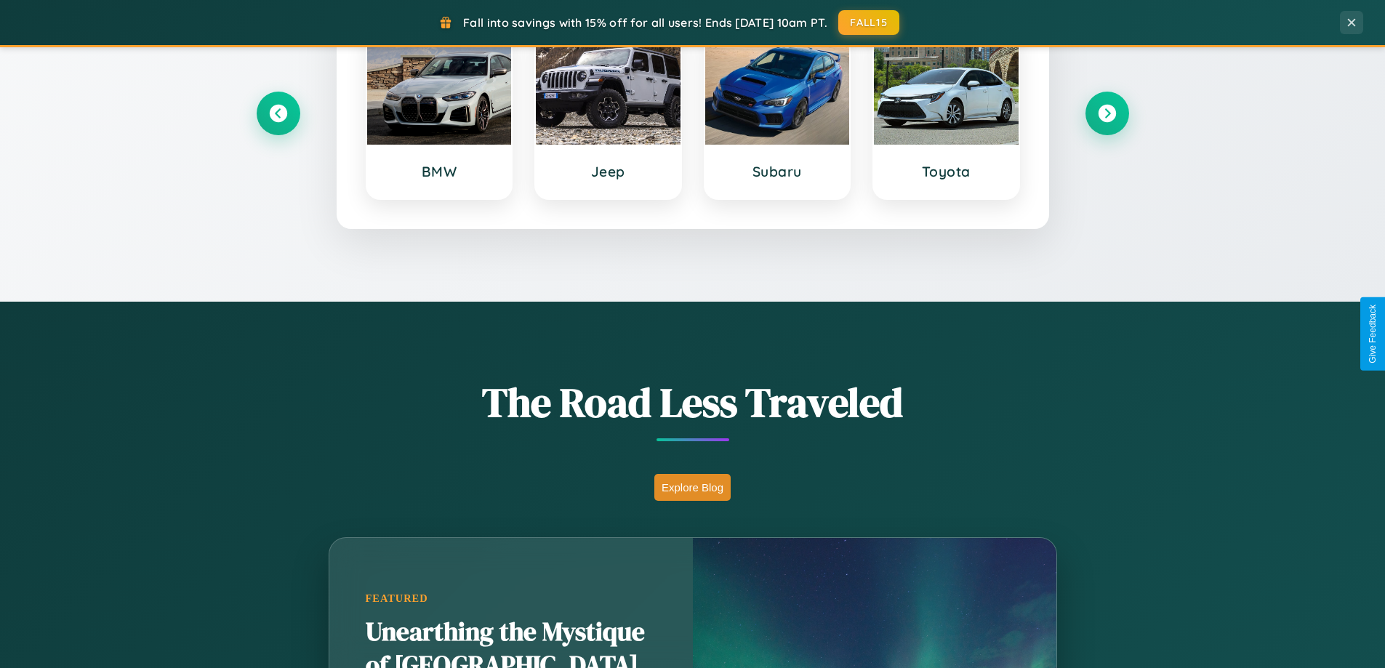
scroll to position [1000, 0]
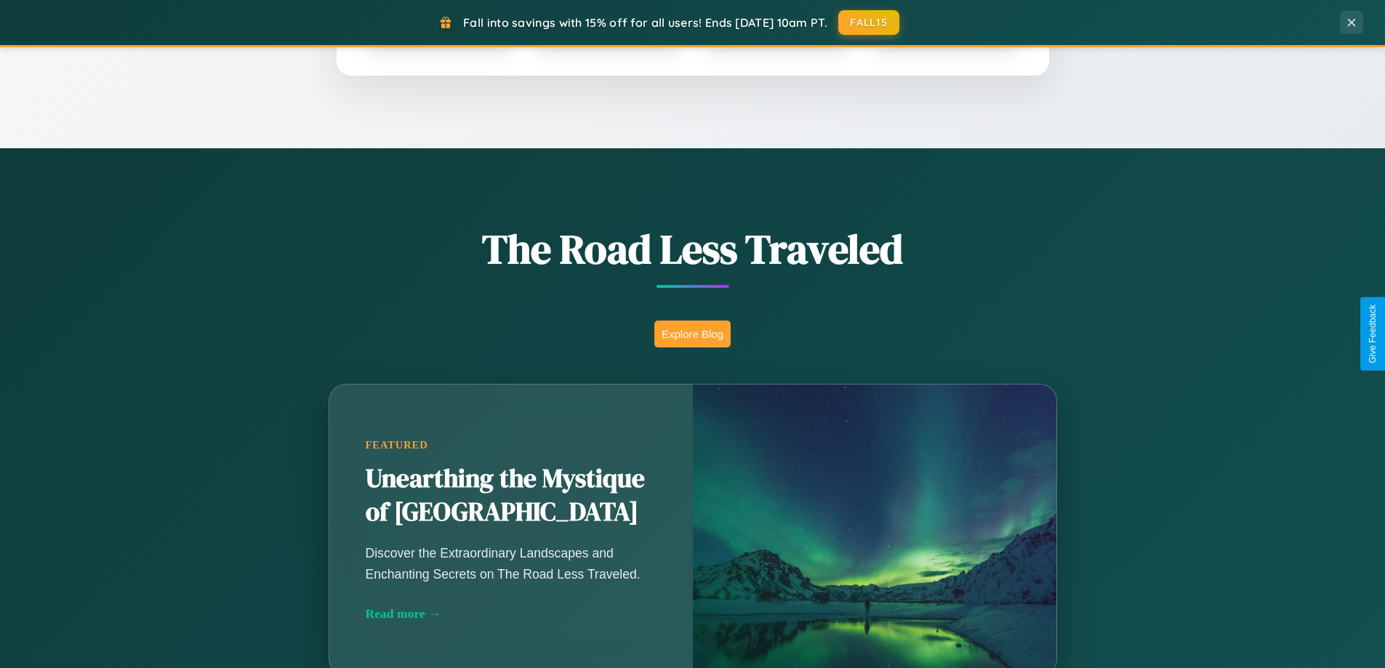
click at [692, 334] on button "Explore Blog" at bounding box center [692, 334] width 76 height 27
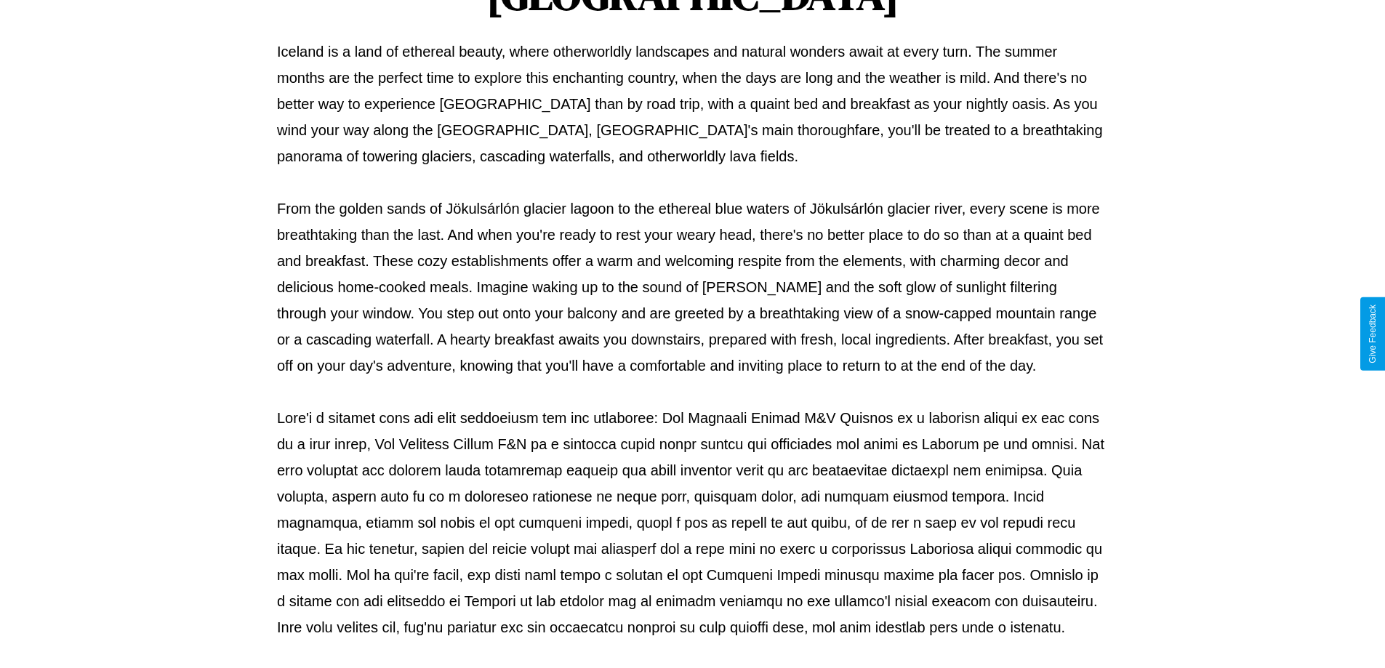
scroll to position [470, 0]
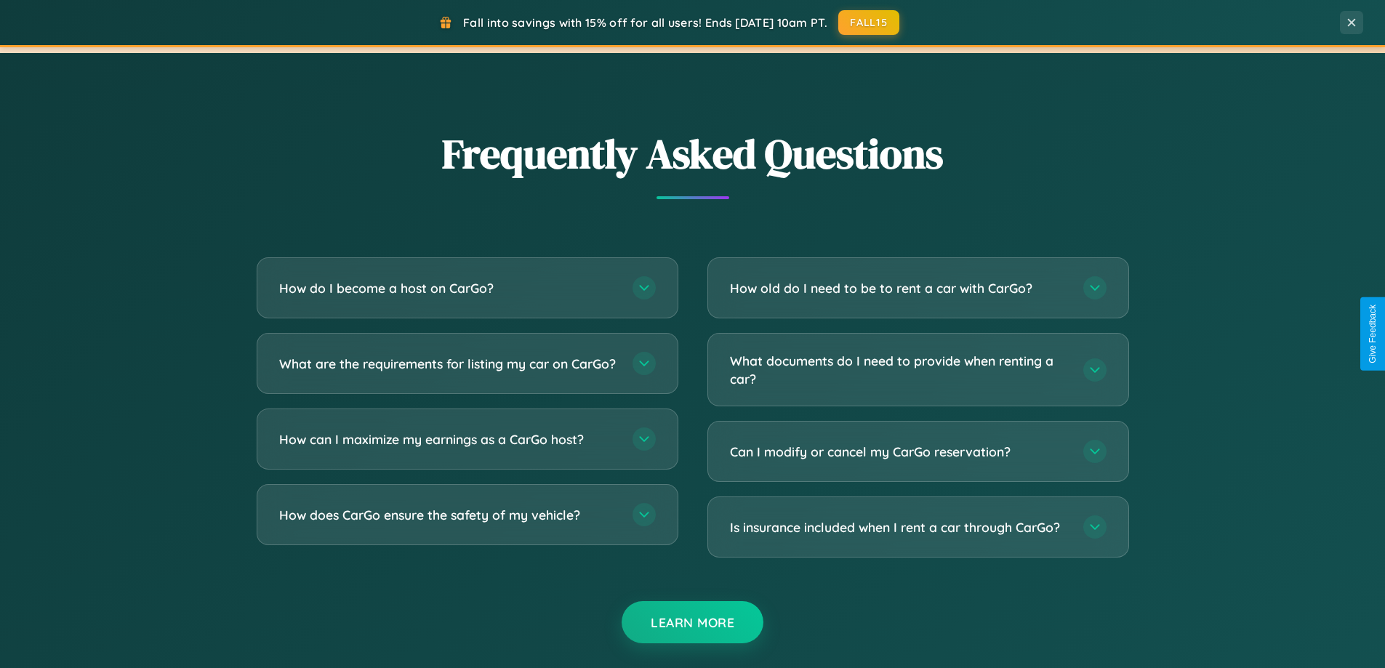
scroll to position [2798, 0]
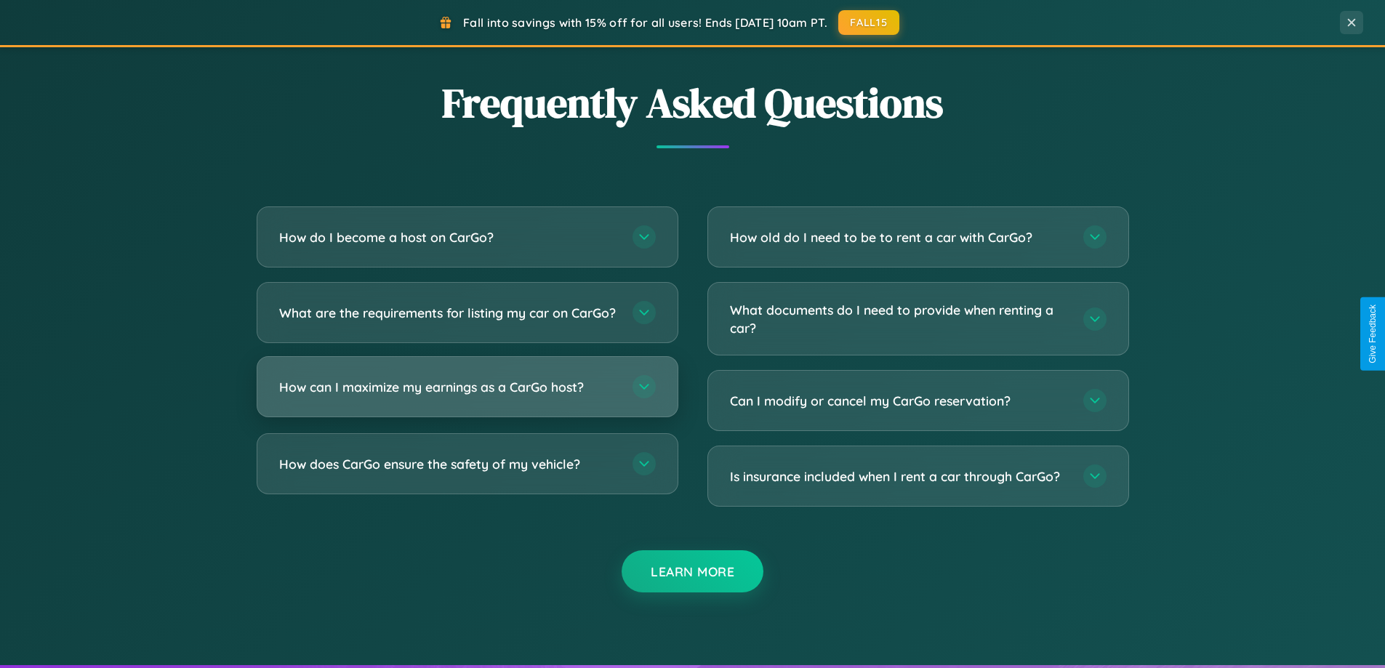
click at [467, 396] on h3 "How can I maximize my earnings as a CarGo host?" at bounding box center [448, 387] width 339 height 18
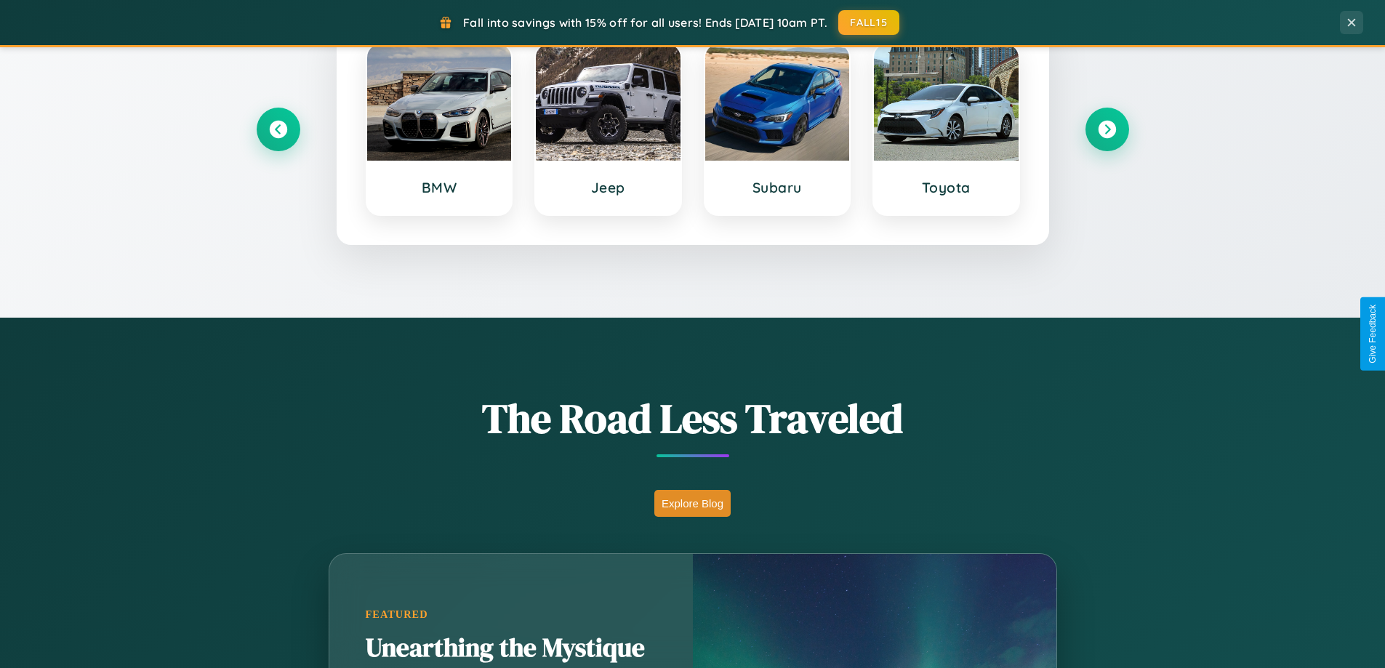
scroll to position [627, 0]
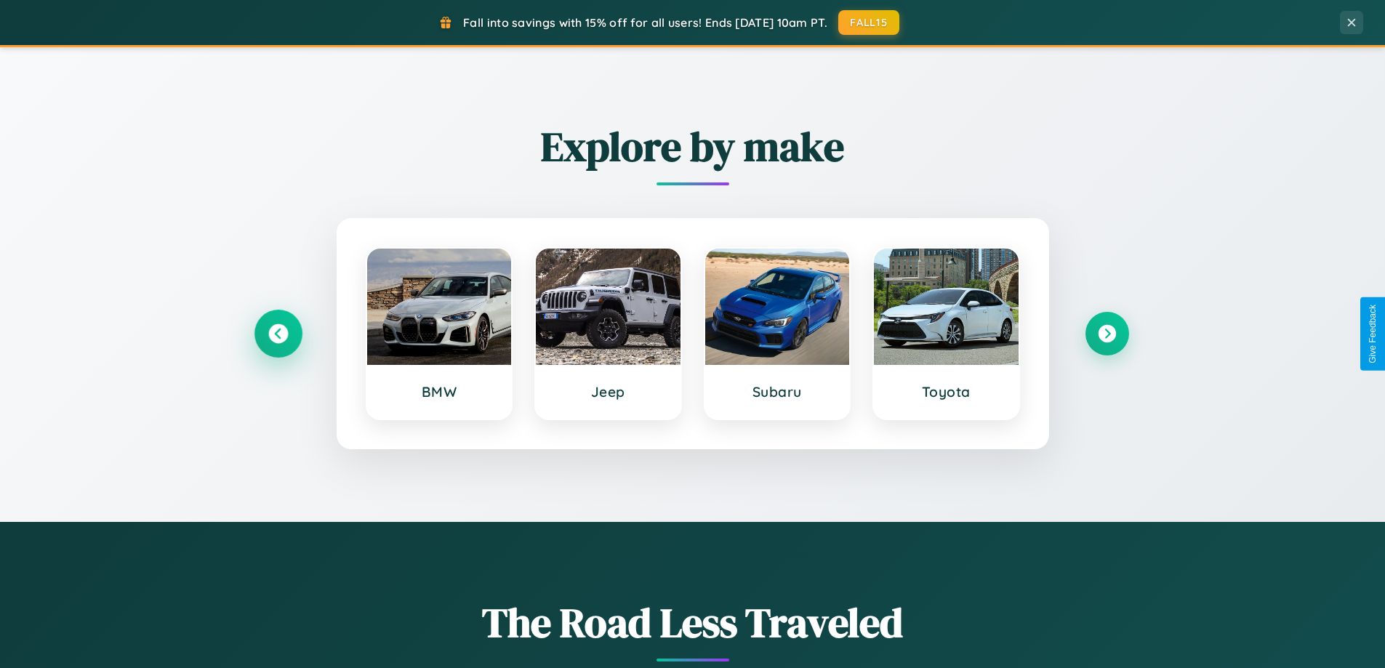
click at [278, 334] on icon at bounding box center [278, 334] width 20 height 20
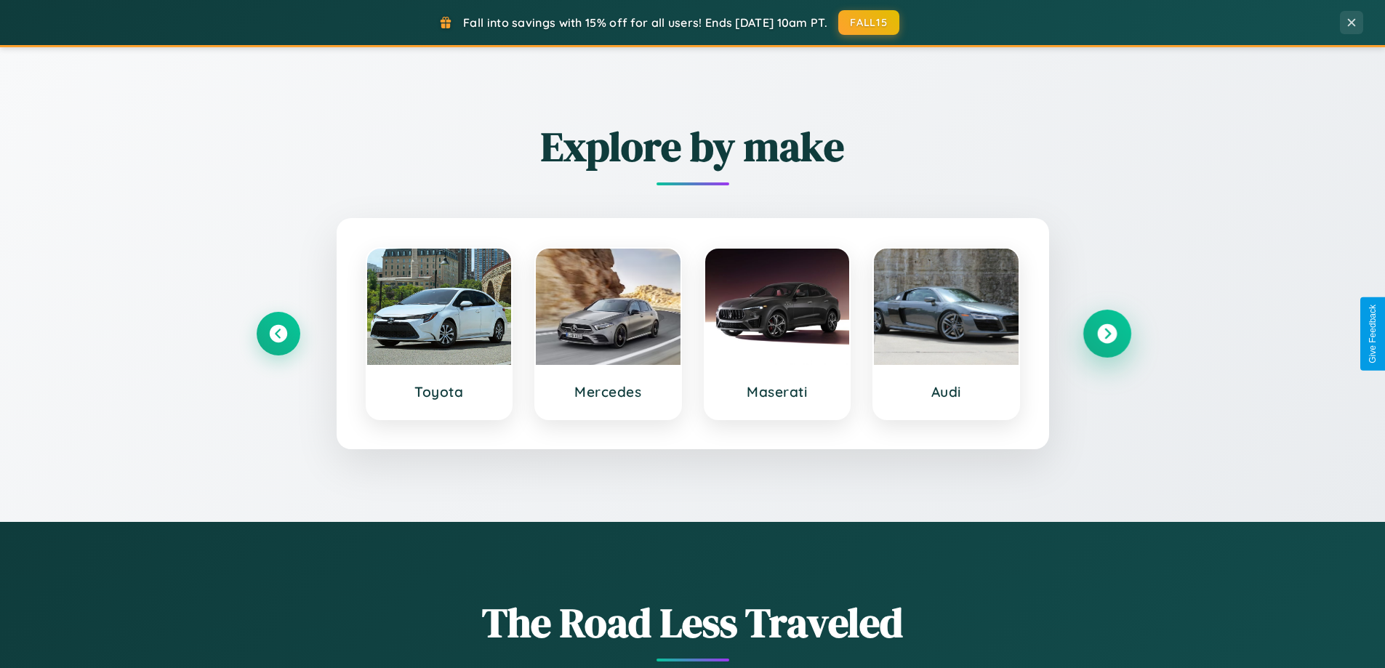
click at [1107, 334] on icon at bounding box center [1107, 334] width 20 height 20
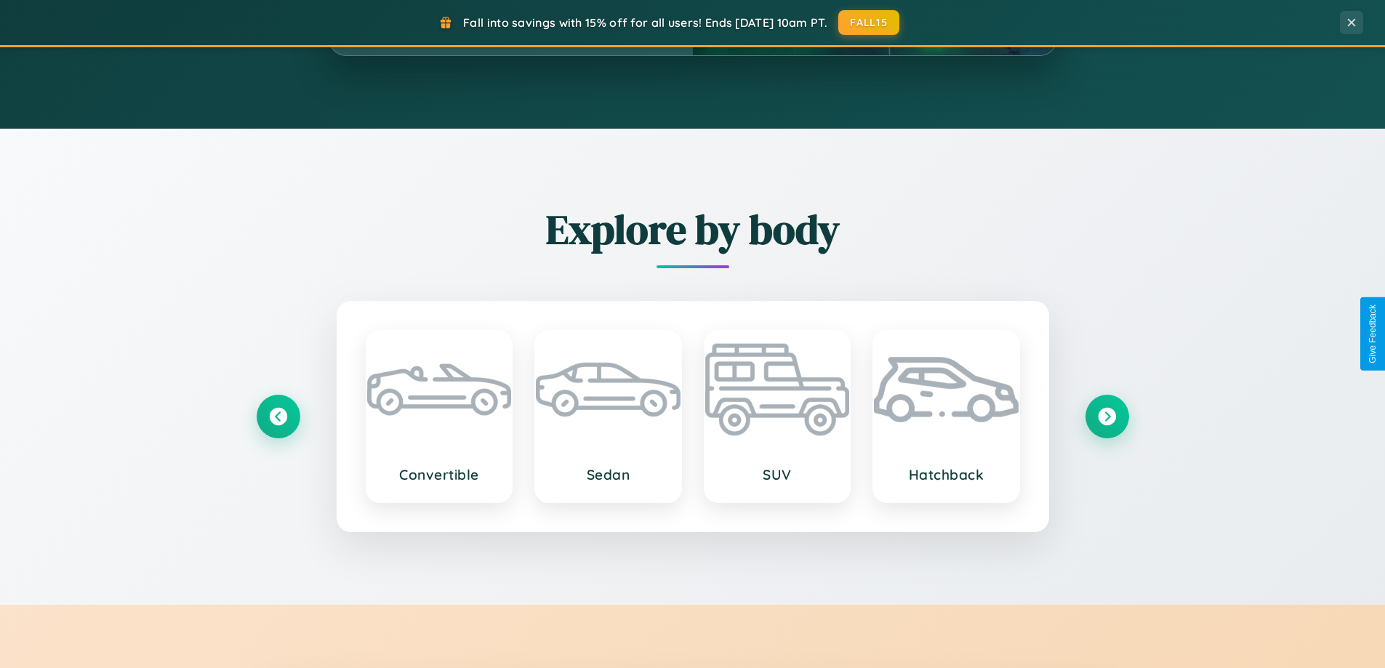
scroll to position [2336, 0]
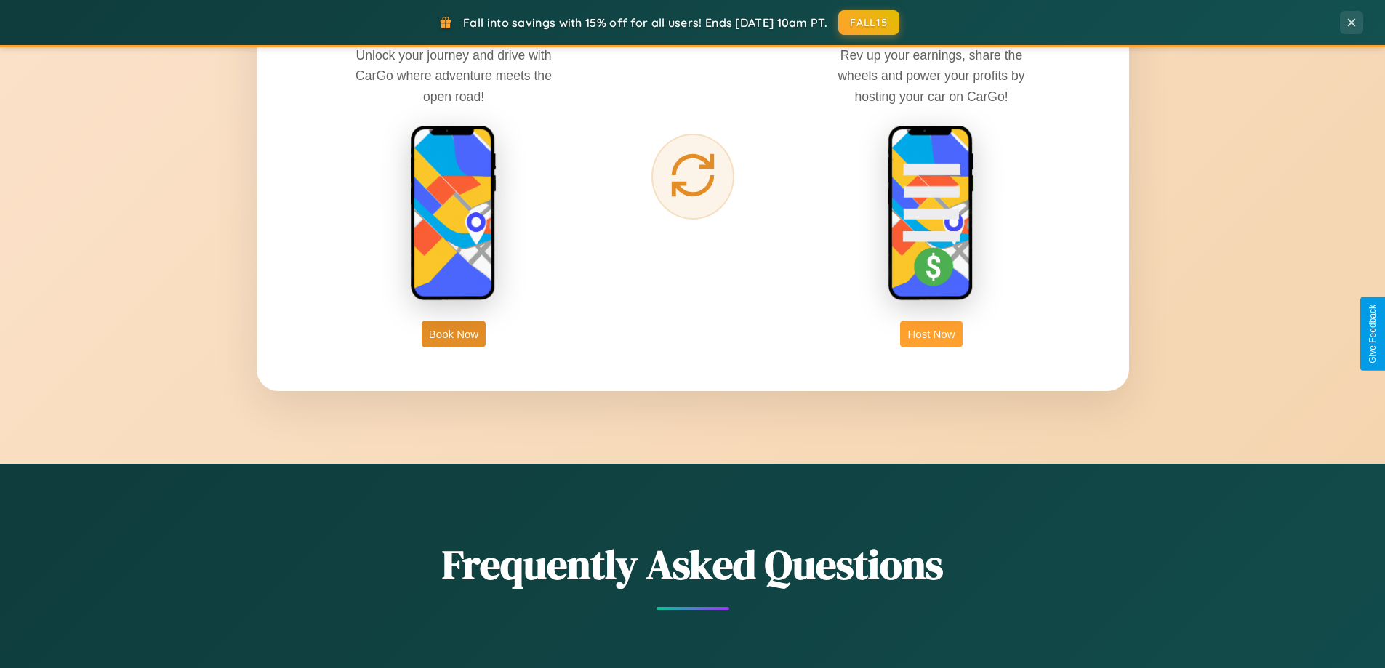
click at [931, 334] on button "Host Now" at bounding box center [931, 334] width 62 height 27
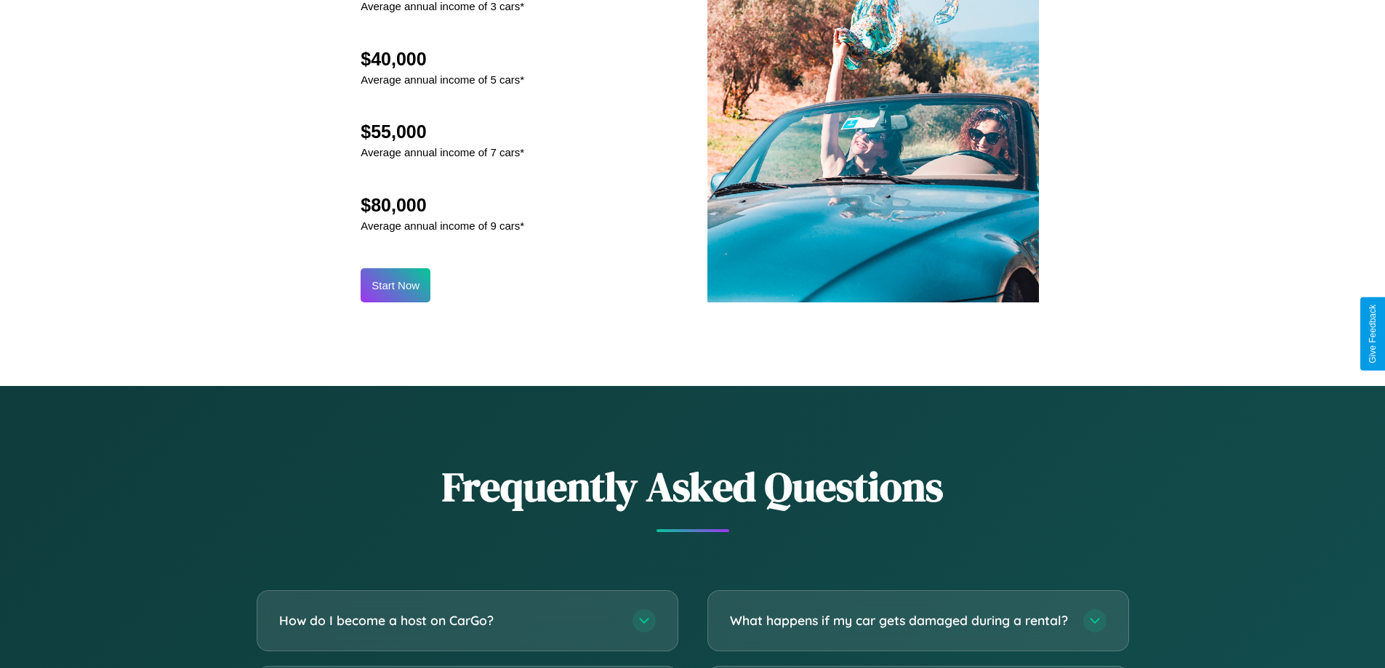
scroll to position [1965, 0]
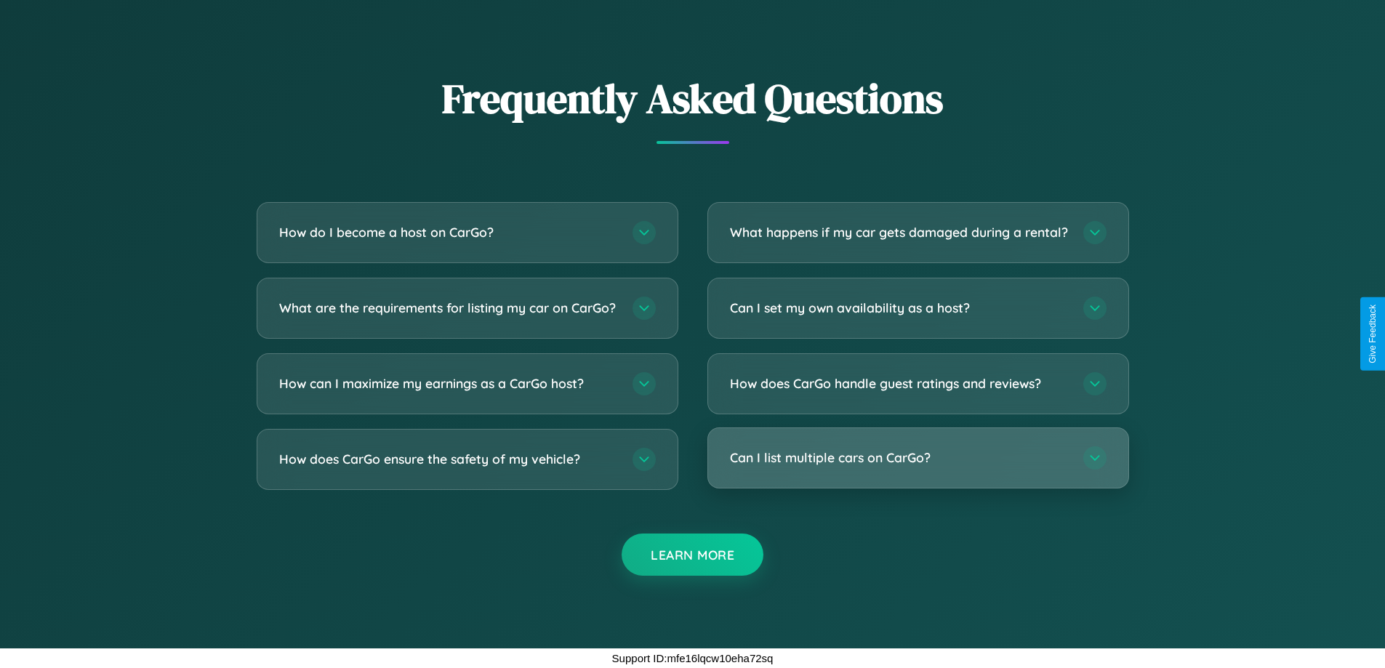
click at [918, 457] on h3 "Can I list multiple cars on CarGo?" at bounding box center [899, 458] width 339 height 18
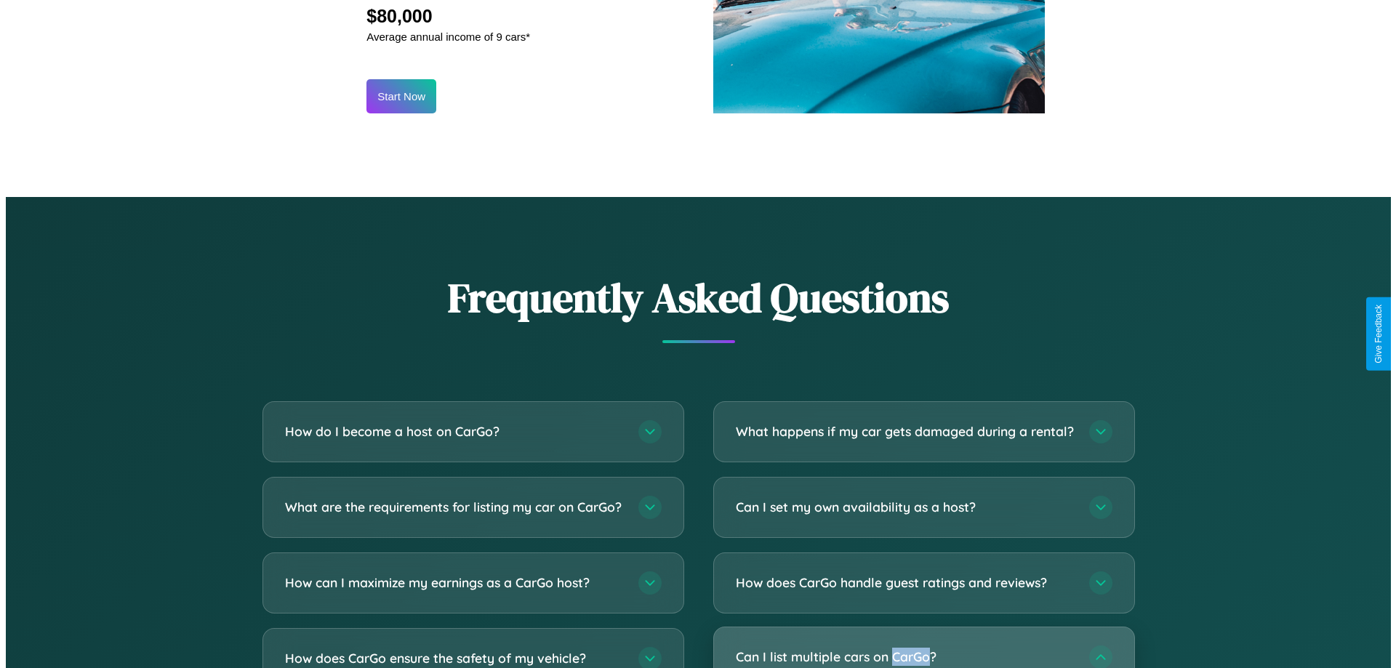
scroll to position [1516, 0]
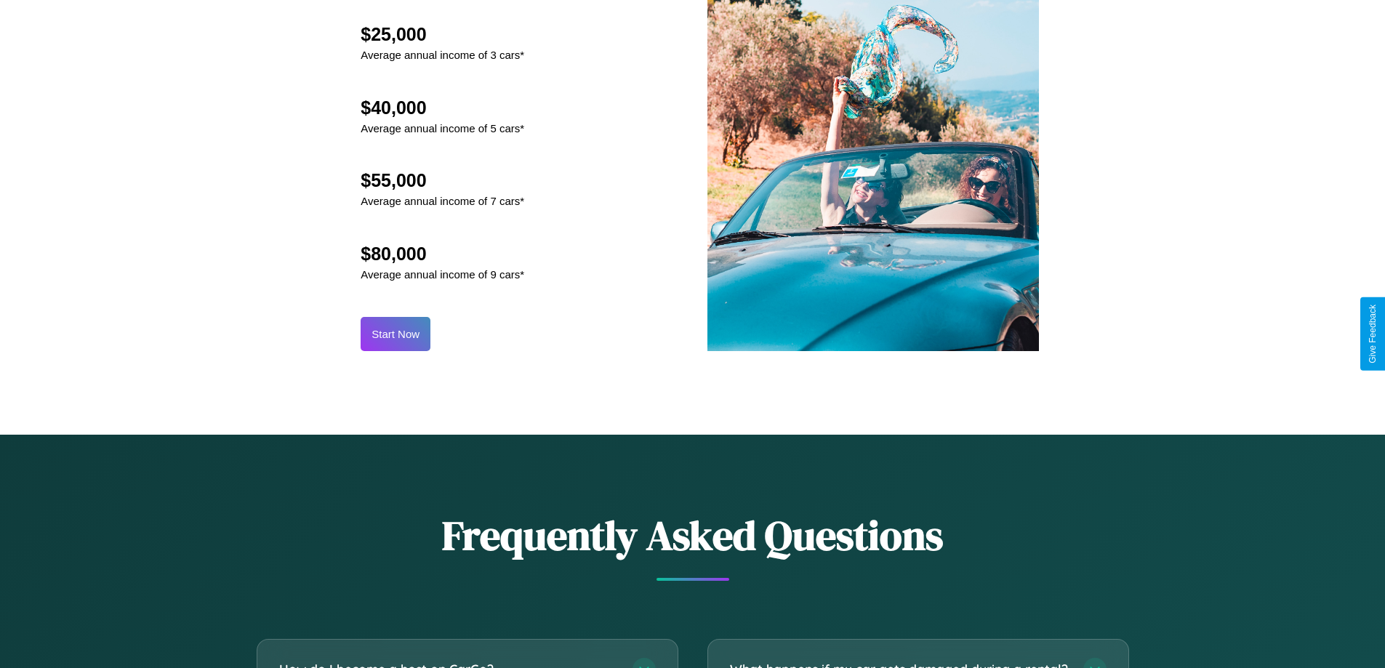
click at [396, 334] on button "Start Now" at bounding box center [396, 334] width 70 height 34
